Goal: Check status: Check status

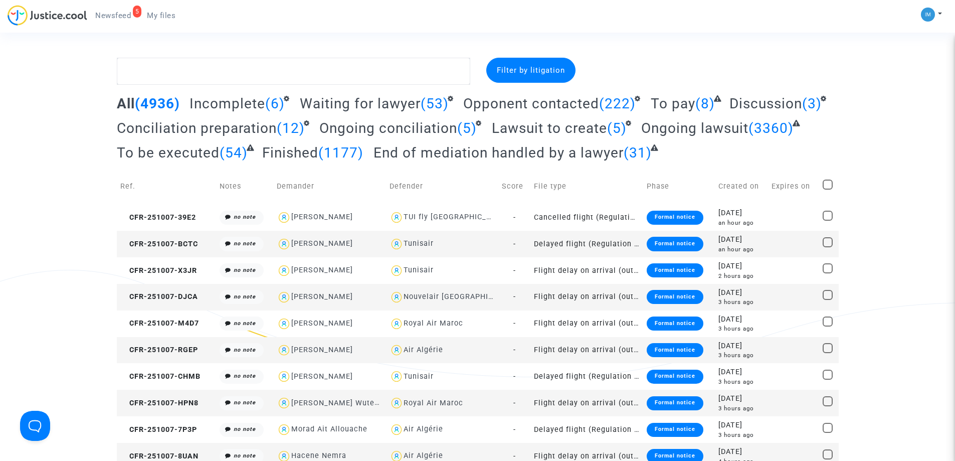
click at [189, 155] on span "To be executed" at bounding box center [168, 152] width 103 height 17
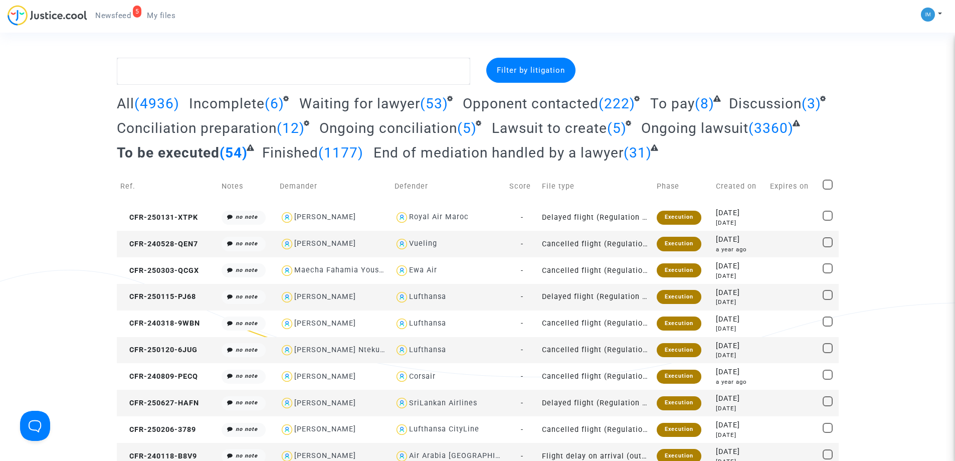
click at [679, 104] on span "To pay" at bounding box center [672, 103] width 45 height 17
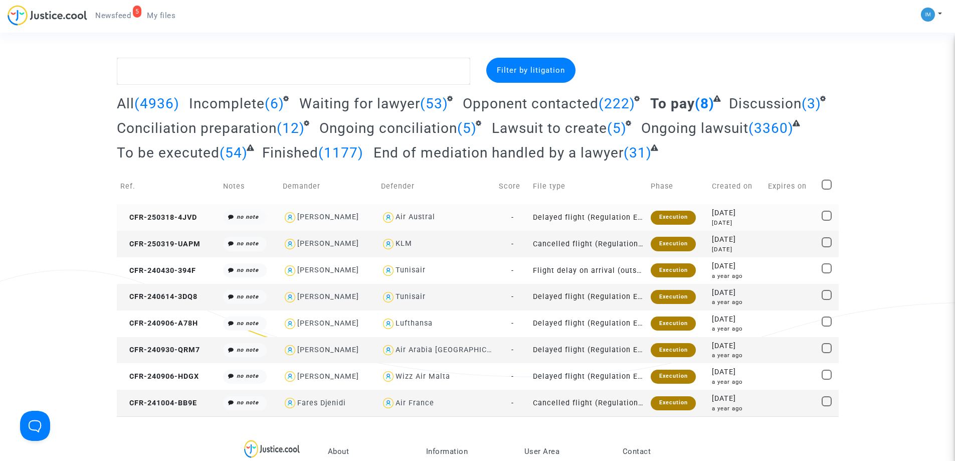
click at [669, 218] on div "Execution" at bounding box center [673, 218] width 45 height 14
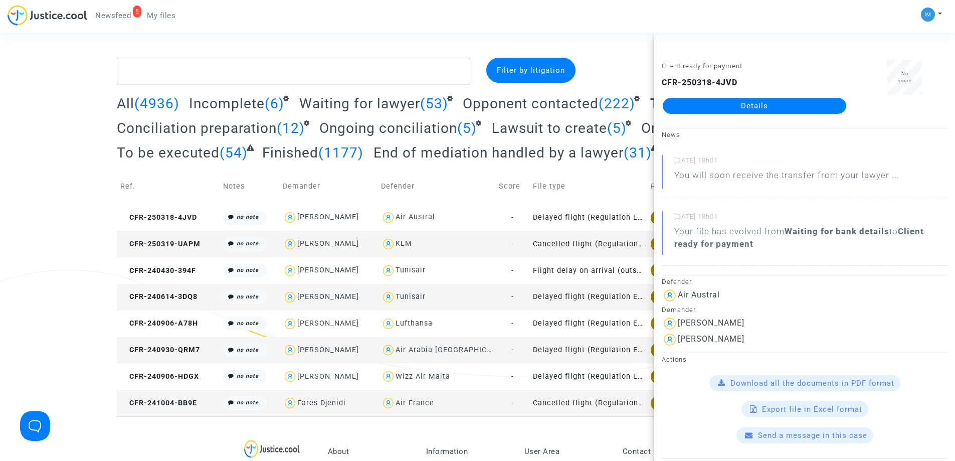
click at [634, 248] on td "Cancelled flight (Regulation EC 261/2004)" at bounding box center [589, 244] width 118 height 27
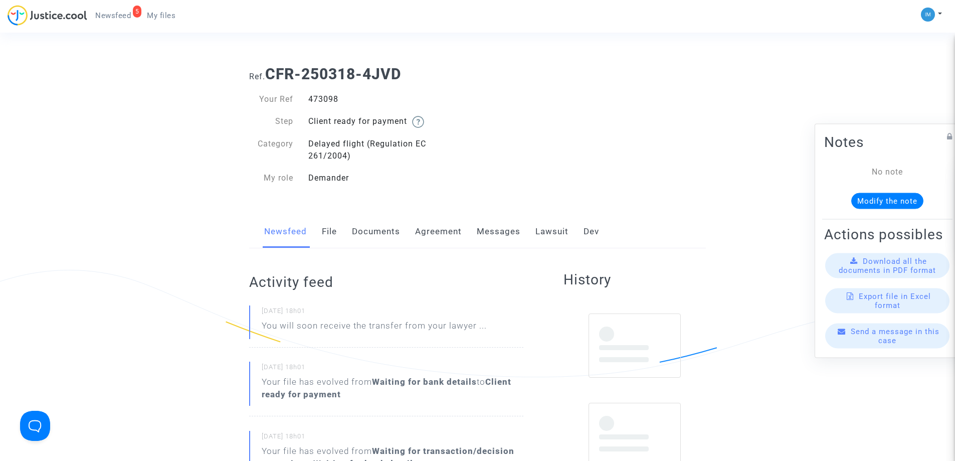
drag, startPoint x: 541, startPoint y: 230, endPoint x: 617, endPoint y: 256, distance: 80.4
click at [542, 230] on link "Lawsuit" at bounding box center [552, 231] width 33 height 33
click at [539, 234] on link "Lawsuit" at bounding box center [552, 231] width 33 height 33
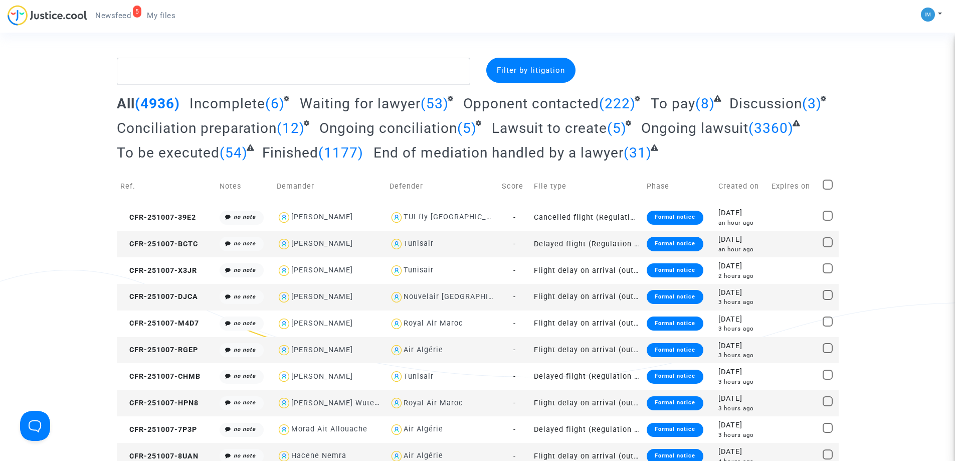
click at [674, 108] on span "To pay" at bounding box center [673, 103] width 45 height 17
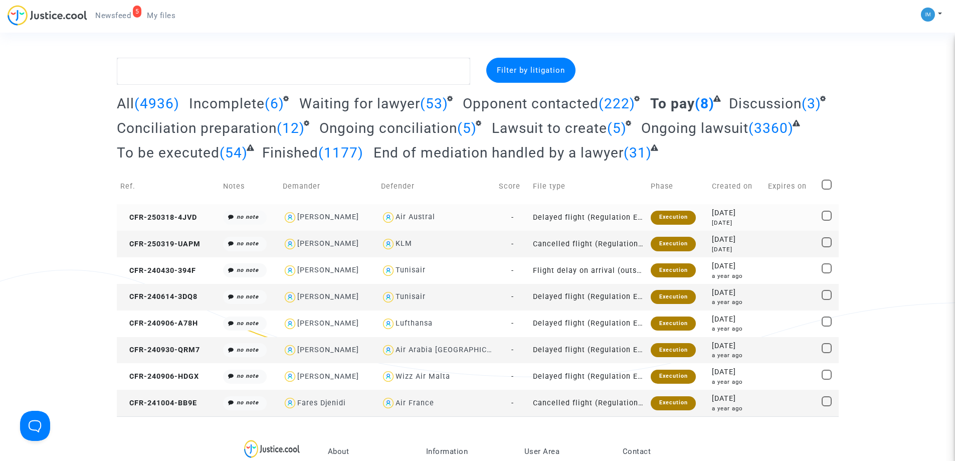
click at [678, 215] on div "Execution" at bounding box center [673, 218] width 45 height 14
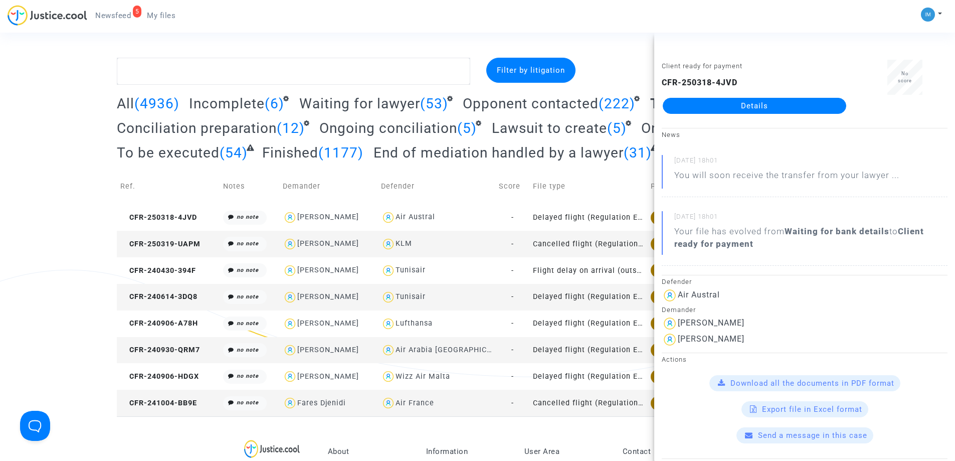
click at [602, 250] on td "Cancelled flight (Regulation EC 261/2004)" at bounding box center [589, 244] width 118 height 27
click at [612, 270] on td "Flight delay on arrival (outside of EU - Montreal Convention)" at bounding box center [589, 270] width 118 height 27
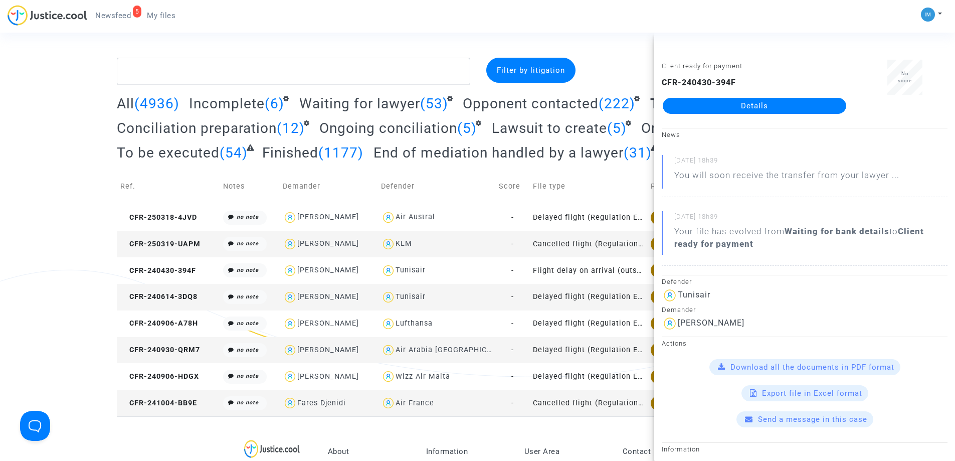
click at [593, 302] on td "Delayed flight (Regulation EC 261/2004)" at bounding box center [589, 297] width 118 height 27
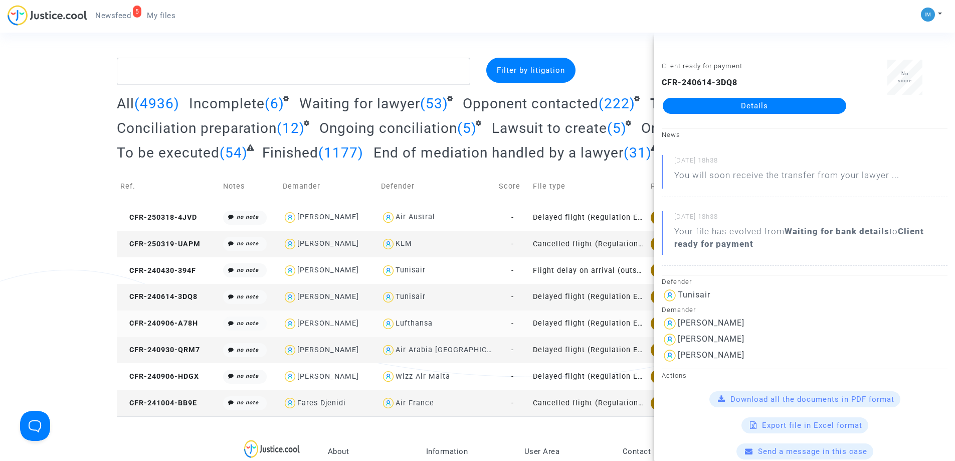
click at [598, 323] on td "Delayed flight (Regulation EC 261/2004)" at bounding box center [589, 323] width 118 height 27
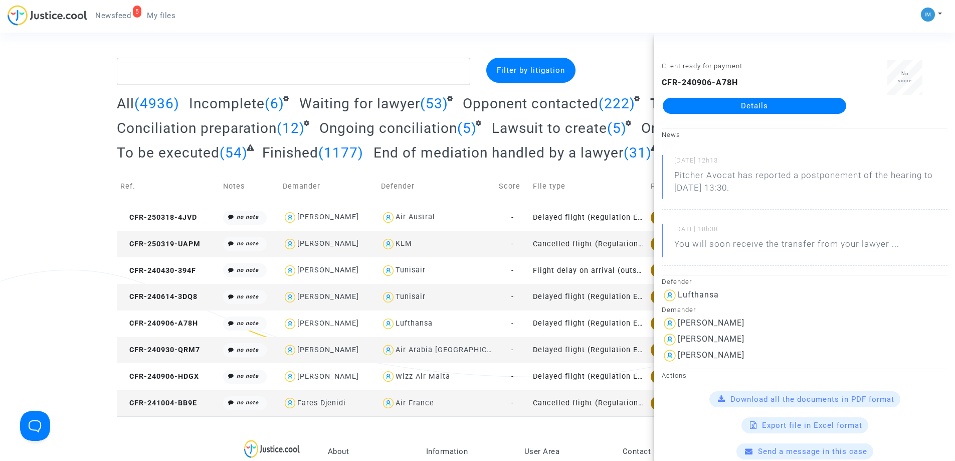
click at [610, 349] on td "Delayed flight (Regulation EC 261/2004)" at bounding box center [589, 350] width 118 height 27
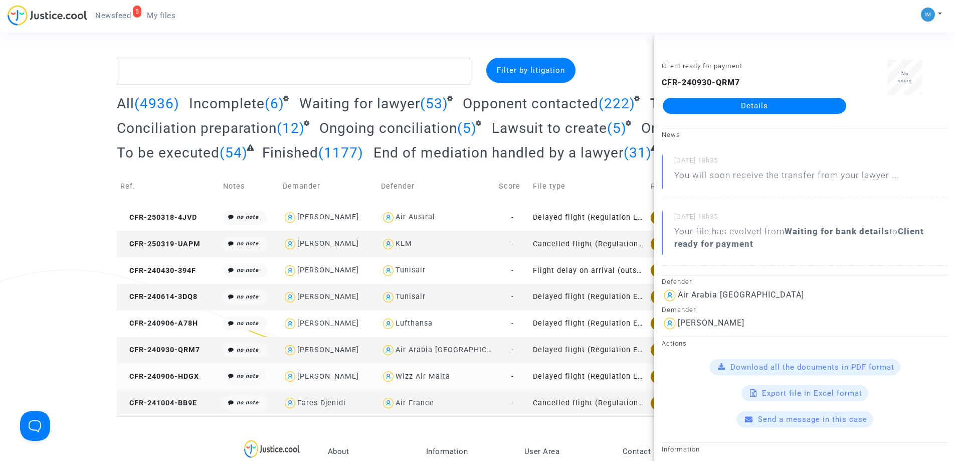
click at [571, 372] on td "Delayed flight (Regulation EC 261/2004)" at bounding box center [589, 376] width 118 height 27
click at [594, 403] on td "Cancelled flight (Regulation EC 261/2004)" at bounding box center [589, 403] width 118 height 27
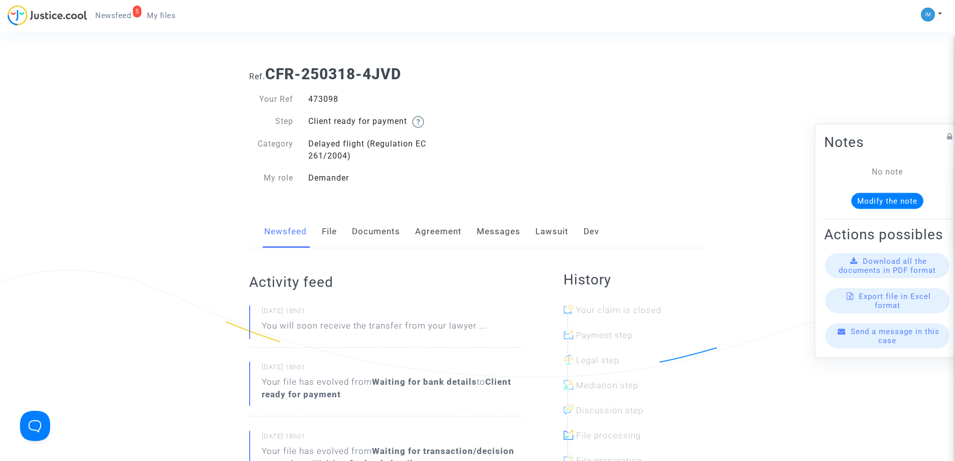
click at [552, 230] on link "Lawsuit" at bounding box center [552, 231] width 33 height 33
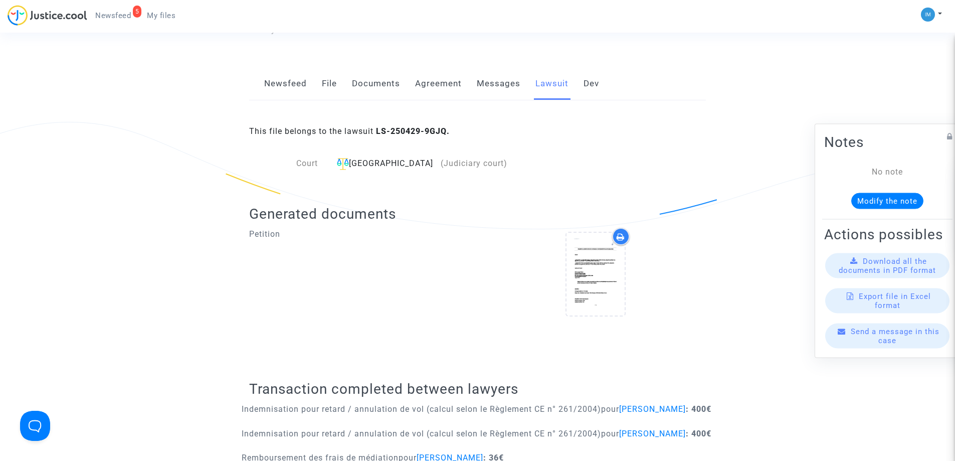
scroll to position [311, 0]
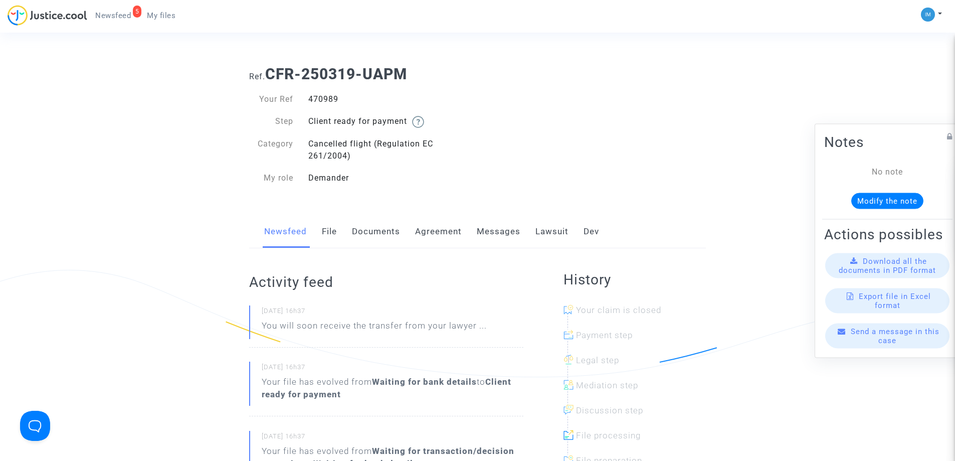
click at [532, 228] on div "Newsfeed File Documents Agreement Messages Lawsuit Dev" at bounding box center [477, 232] width 457 height 34
click at [539, 230] on link "Lawsuit" at bounding box center [552, 231] width 33 height 33
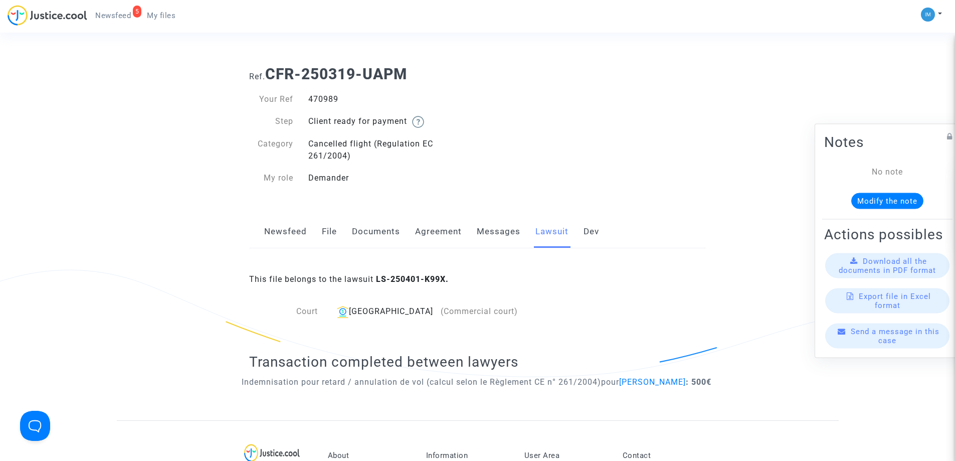
scroll to position [147, 0]
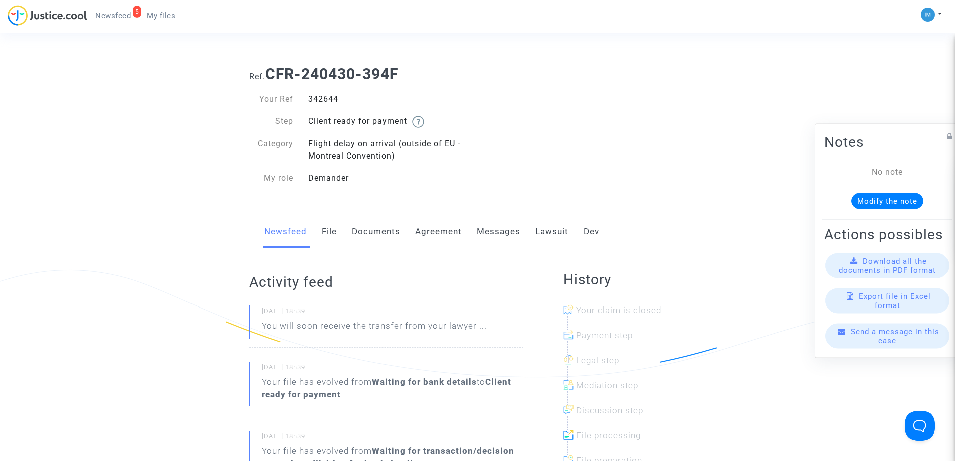
click at [555, 236] on link "Lawsuit" at bounding box center [552, 231] width 33 height 33
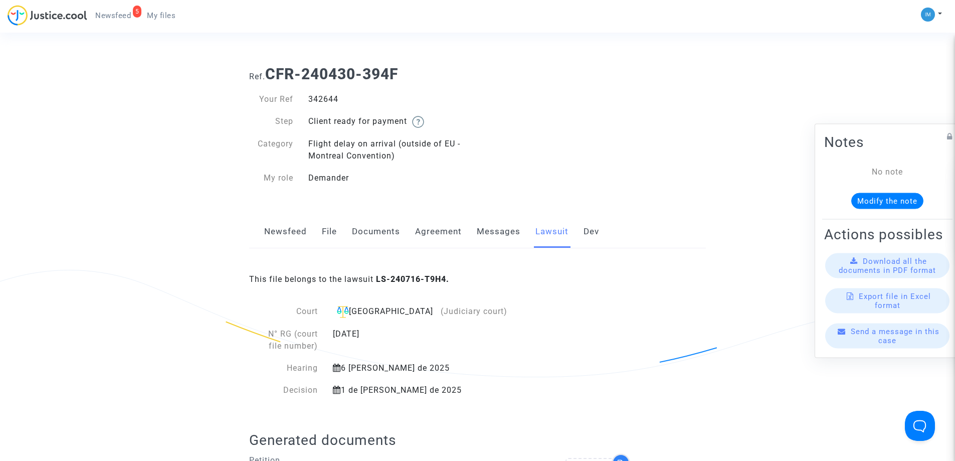
scroll to position [403, 0]
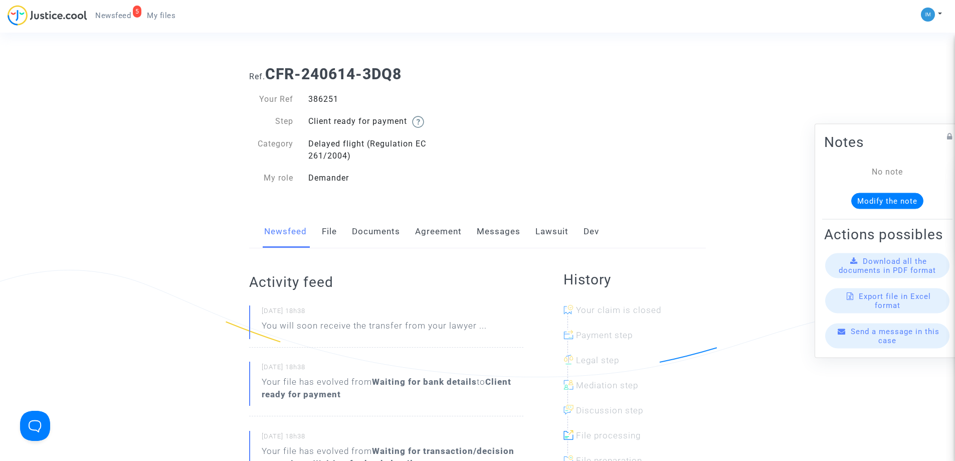
click at [543, 228] on link "Lawsuit" at bounding box center [552, 231] width 33 height 33
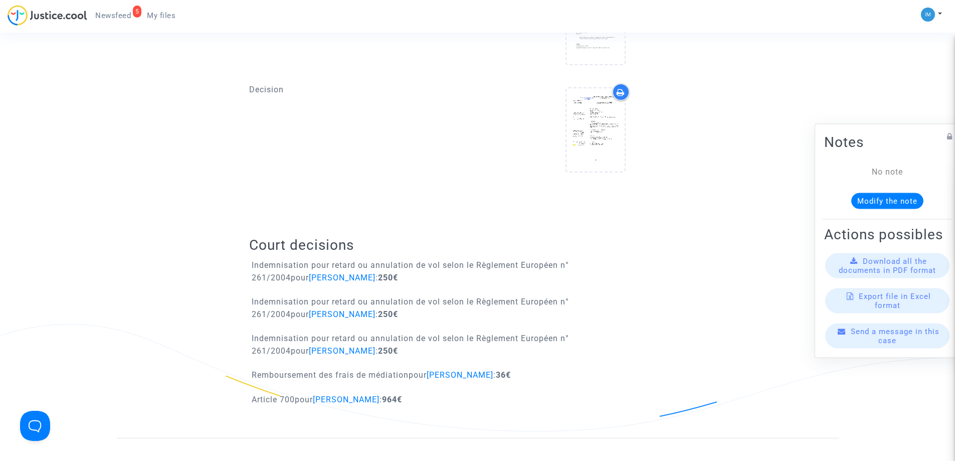
scroll to position [487, 0]
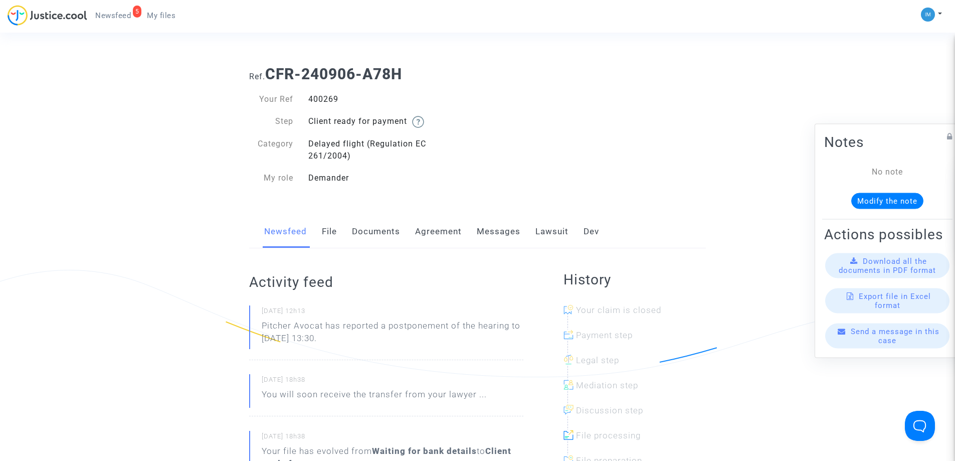
click at [553, 237] on link "Lawsuit" at bounding box center [552, 231] width 33 height 33
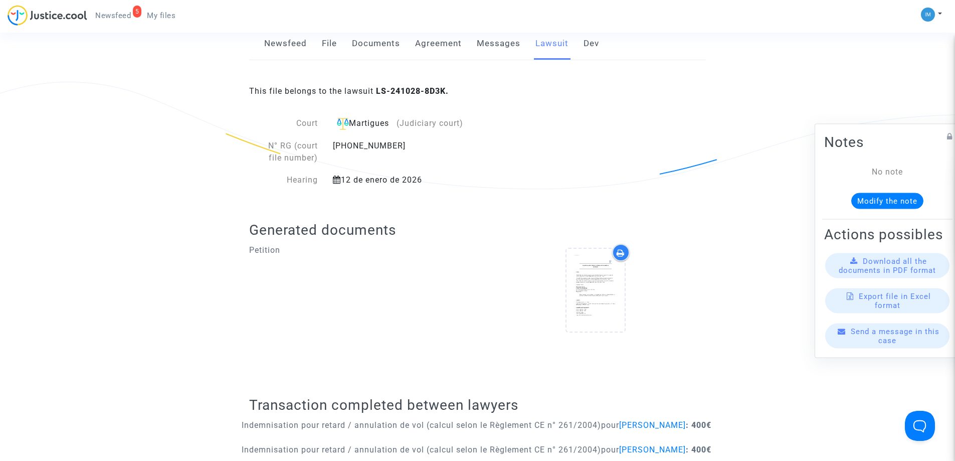
scroll to position [368, 0]
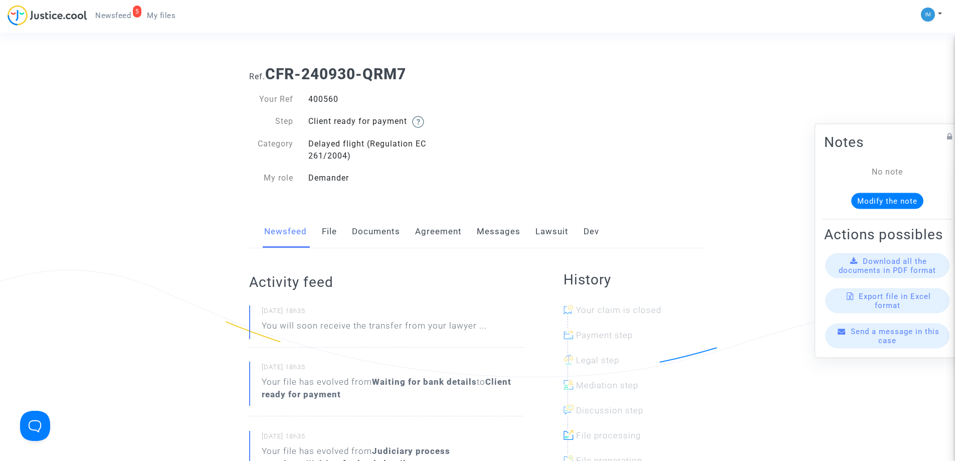
click at [546, 234] on link "Lawsuit" at bounding box center [552, 231] width 33 height 33
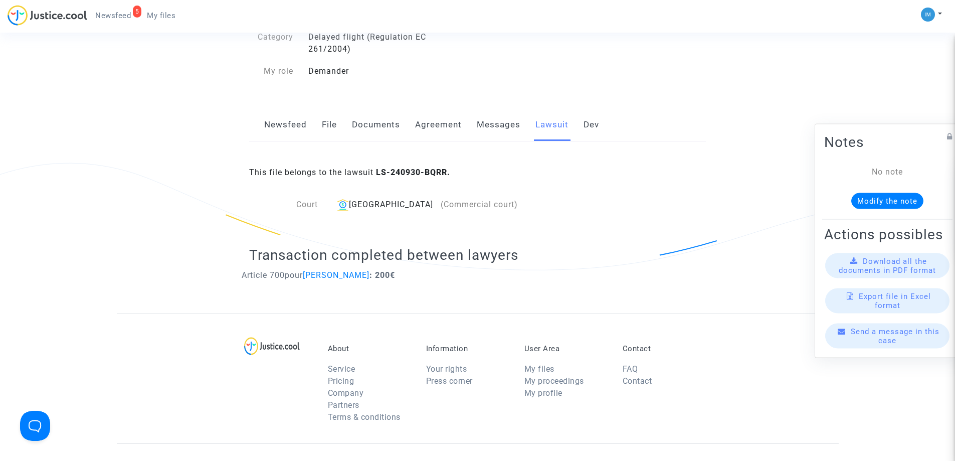
scroll to position [105, 0]
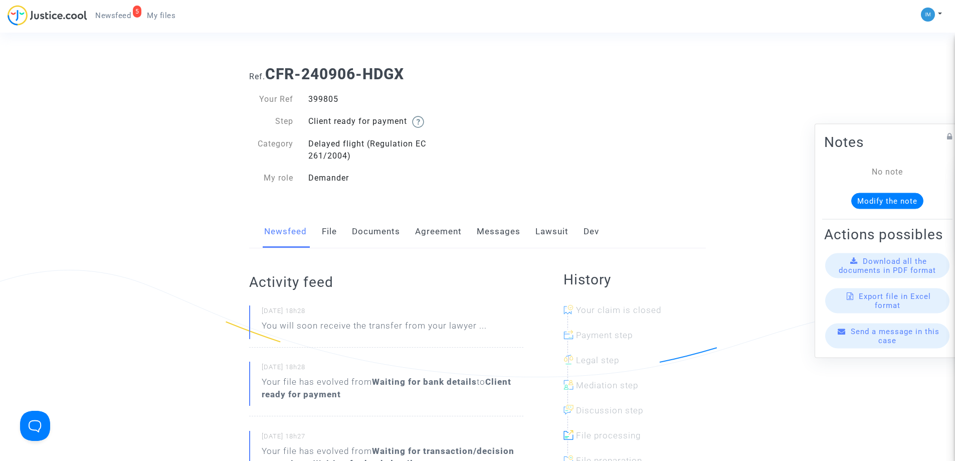
click at [542, 229] on link "Lawsuit" at bounding box center [552, 231] width 33 height 33
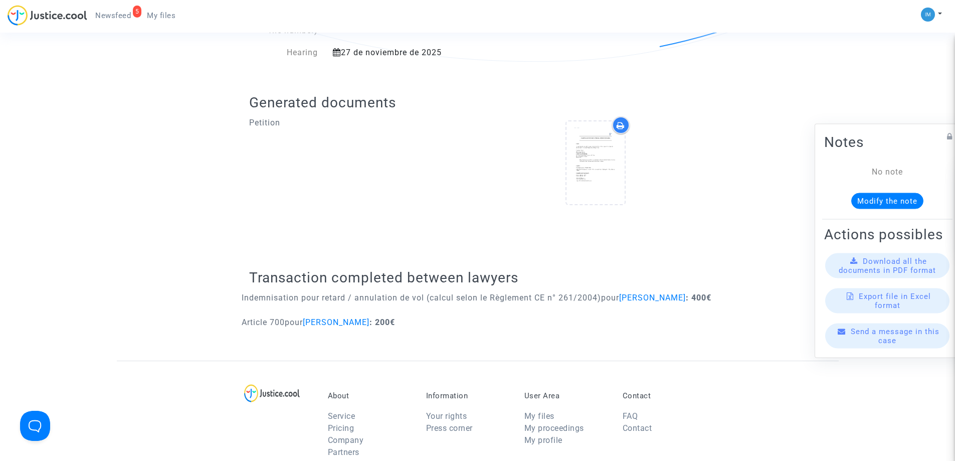
scroll to position [317, 0]
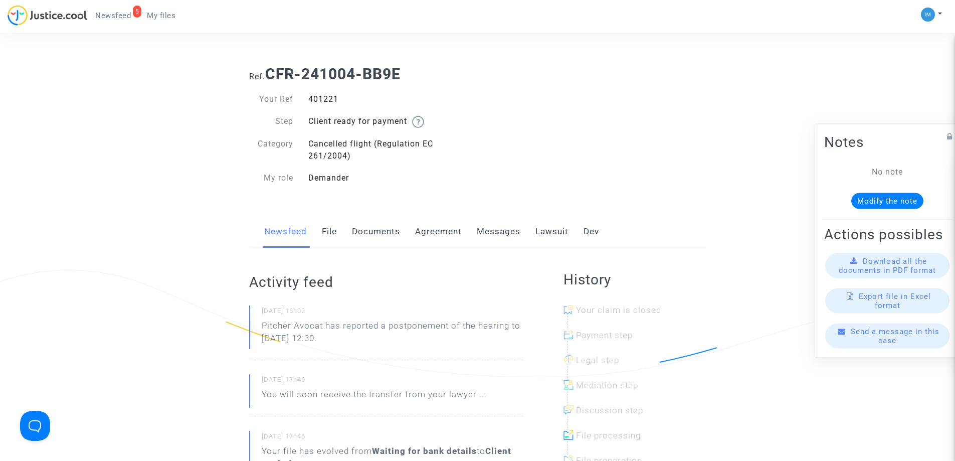
click at [544, 234] on link "Lawsuit" at bounding box center [552, 231] width 33 height 33
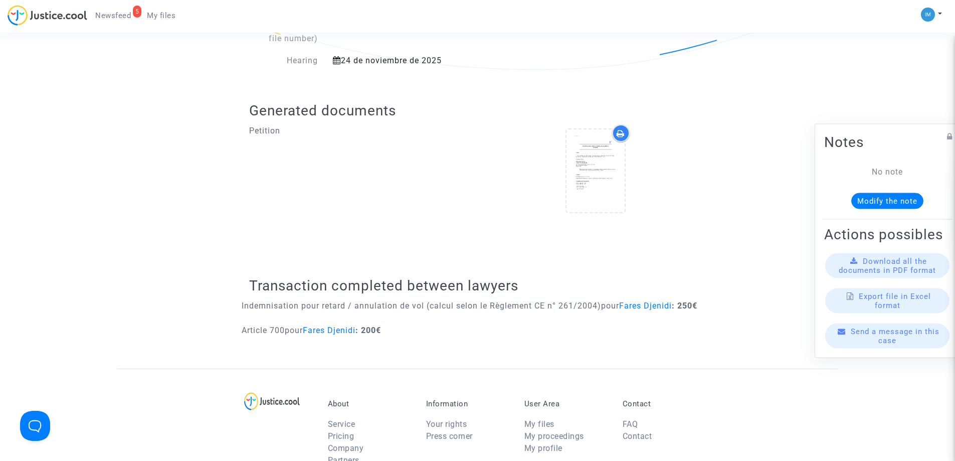
scroll to position [323, 0]
